Goal: Obtain resource: Obtain resource

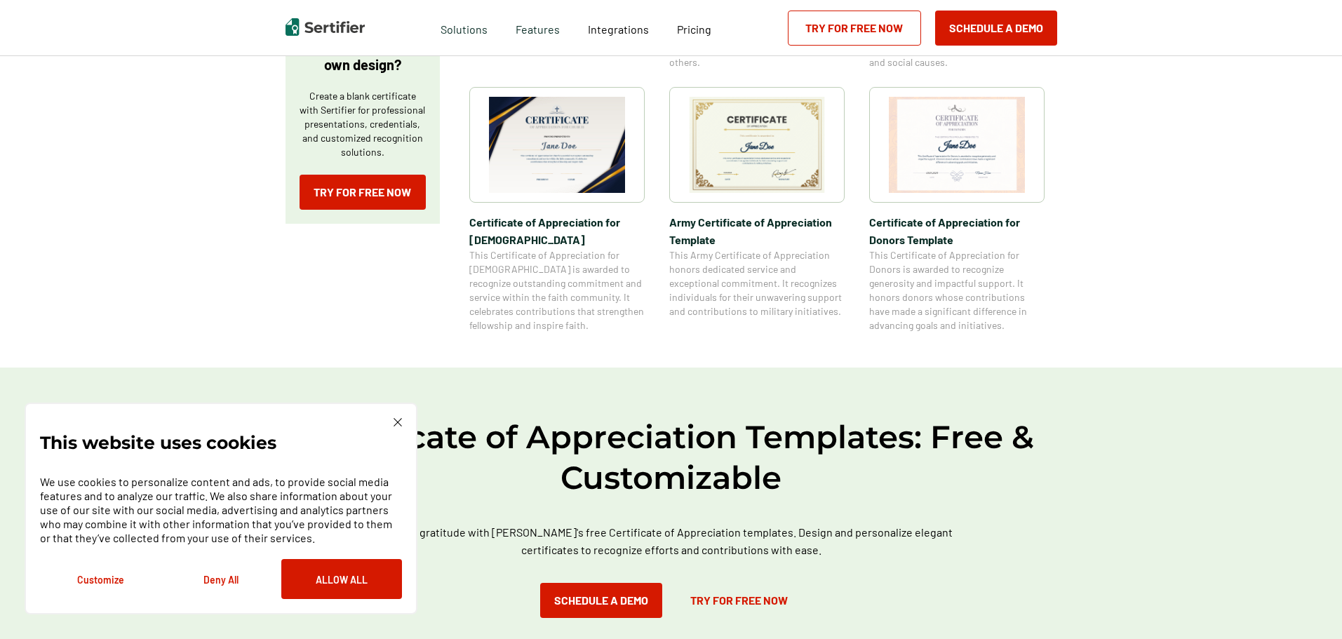
scroll to position [491, 0]
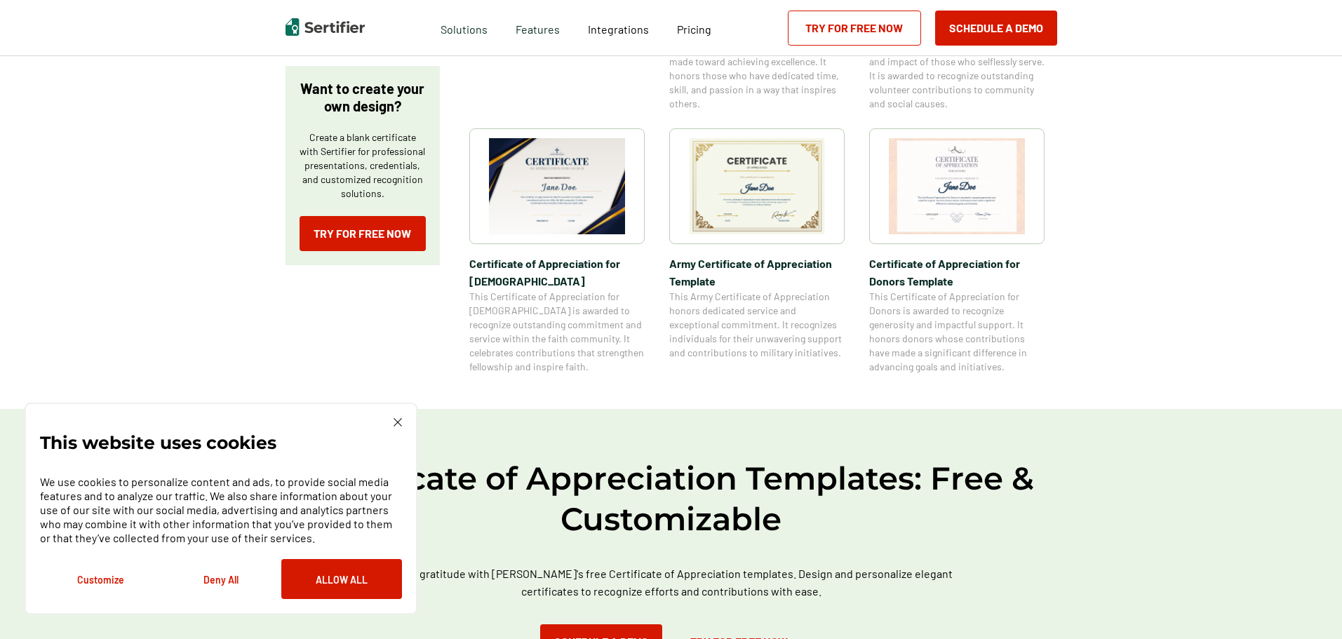
click at [575, 192] on img at bounding box center [557, 186] width 136 height 96
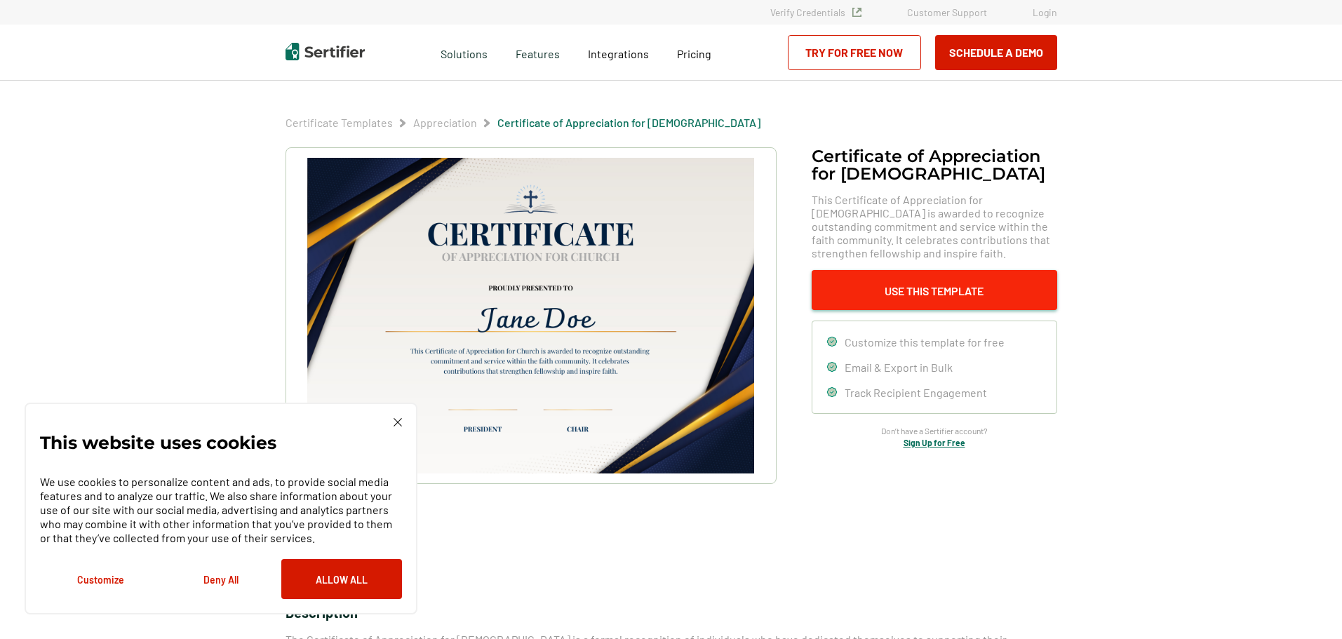
click at [920, 296] on button "Use This Template" at bounding box center [935, 290] width 246 height 40
